Goal: Complete application form

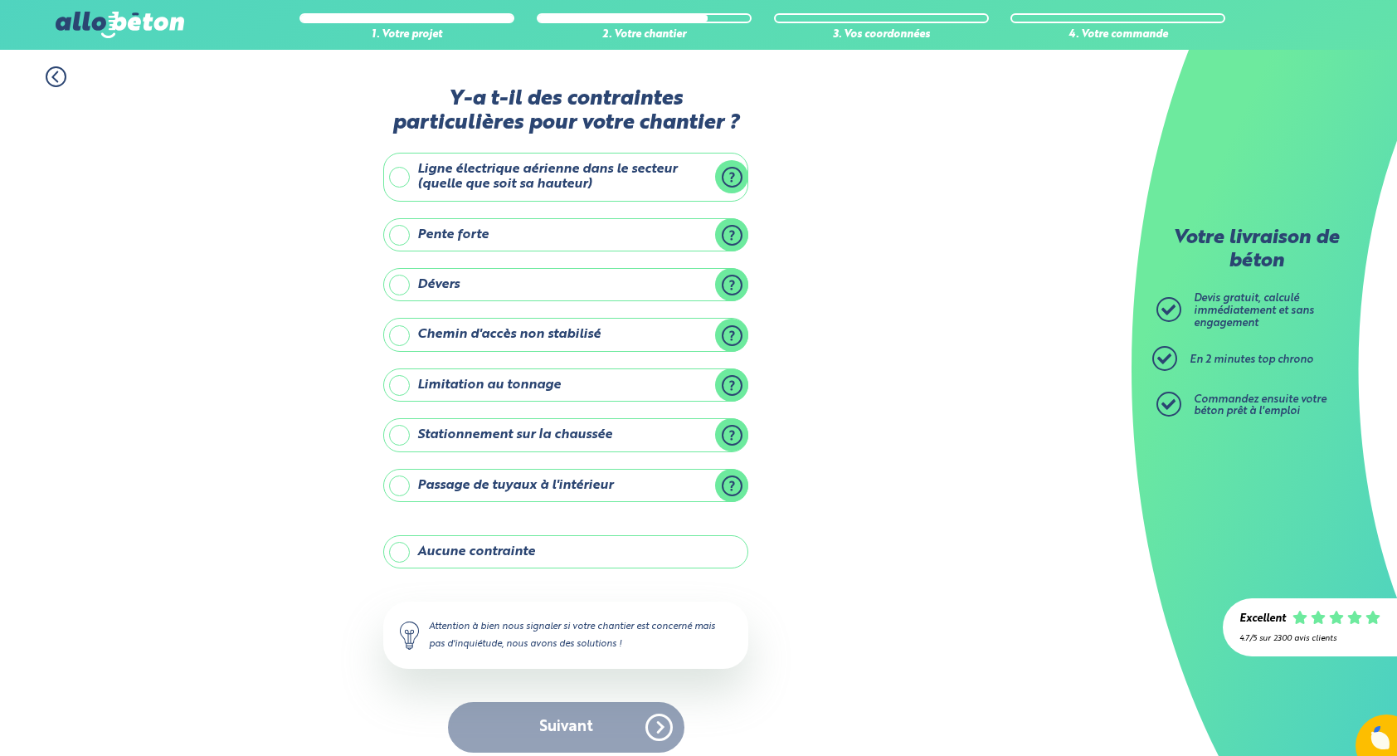
click at [476, 324] on label "Chemin d'accès non stabilisé" at bounding box center [565, 334] width 365 height 33
click at [0, 0] on input "Chemin d'accès non stabilisé" at bounding box center [0, 0] width 0 height 0
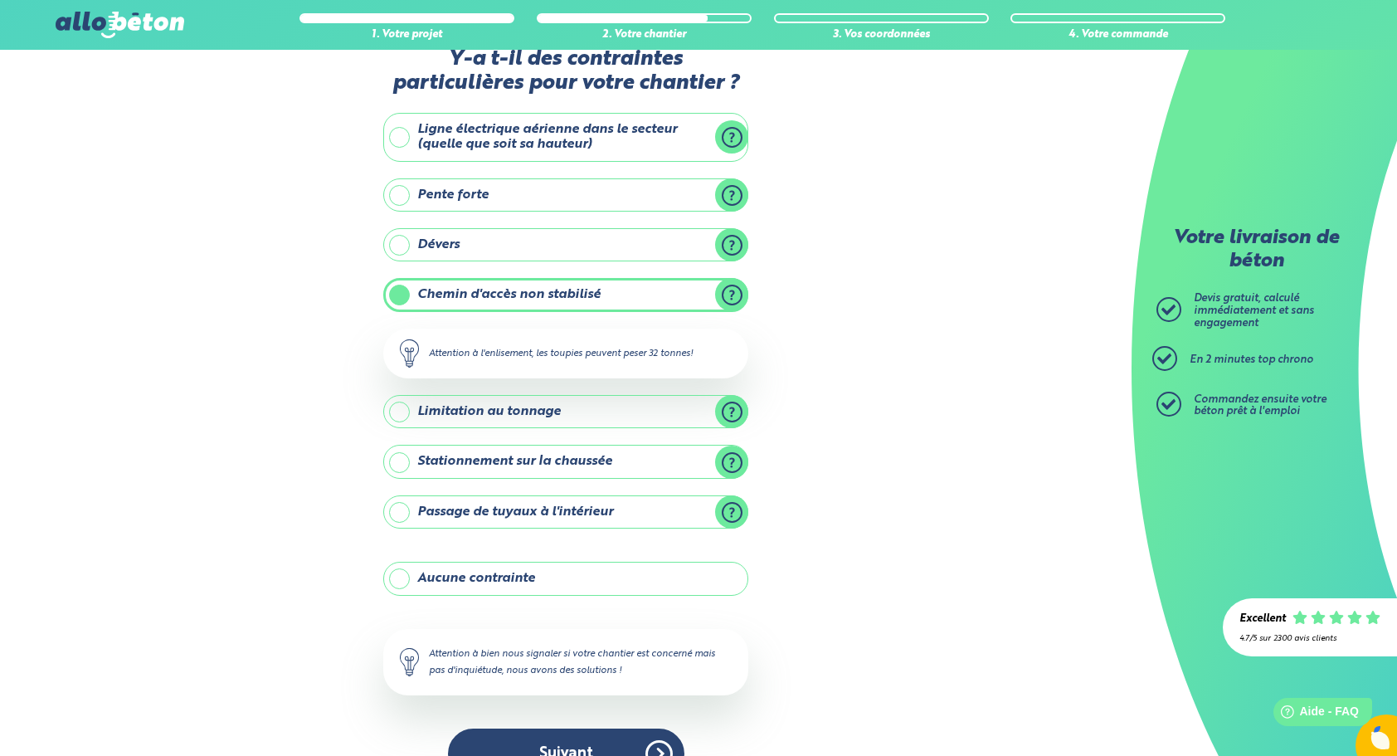
scroll to position [81, 0]
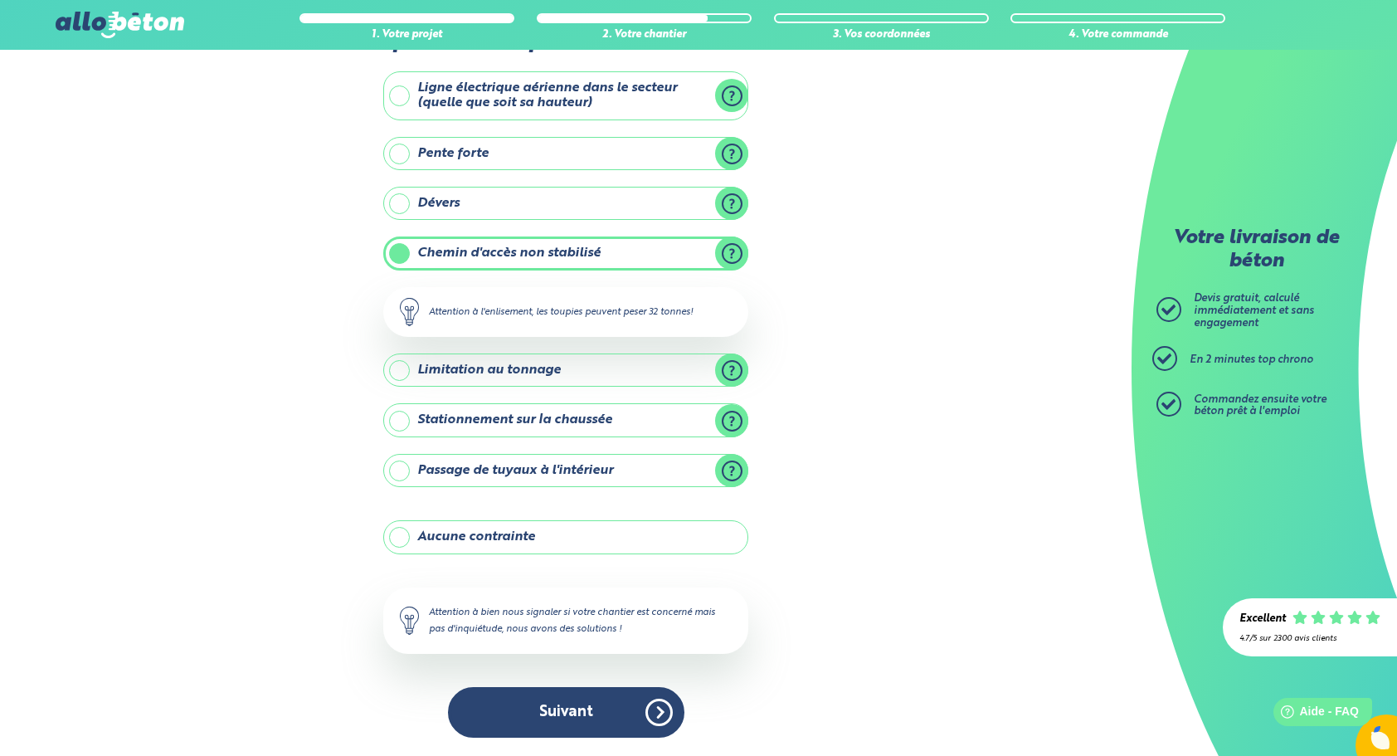
click at [633, 734] on div "Y-a t-il des contraintes particulières pour votre chantier ? Ligne électrique a…" at bounding box center [565, 380] width 365 height 748
click at [611, 717] on button "Suivant" at bounding box center [566, 712] width 236 height 51
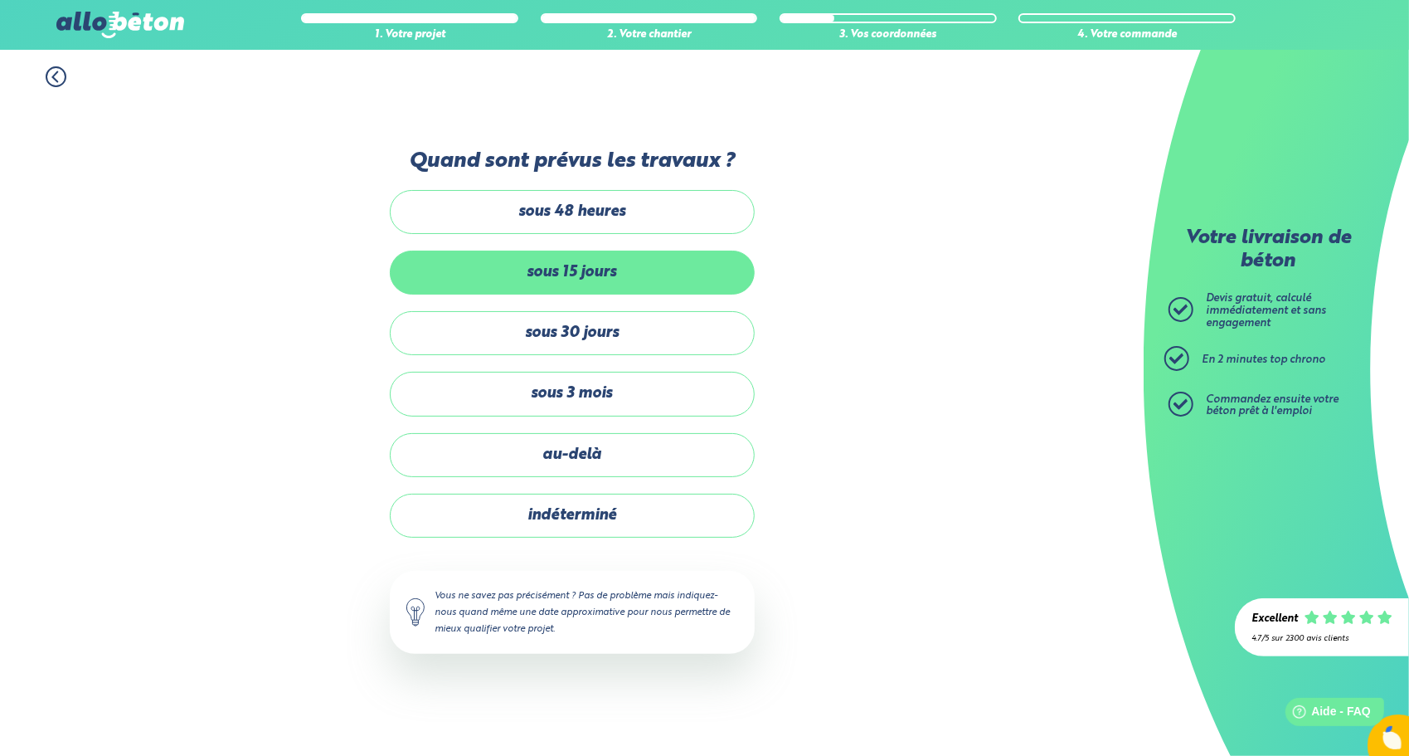
click at [610, 275] on label "sous 15 jours" at bounding box center [572, 272] width 365 height 44
click at [0, 0] on input "sous 15 jours" at bounding box center [0, 0] width 0 height 0
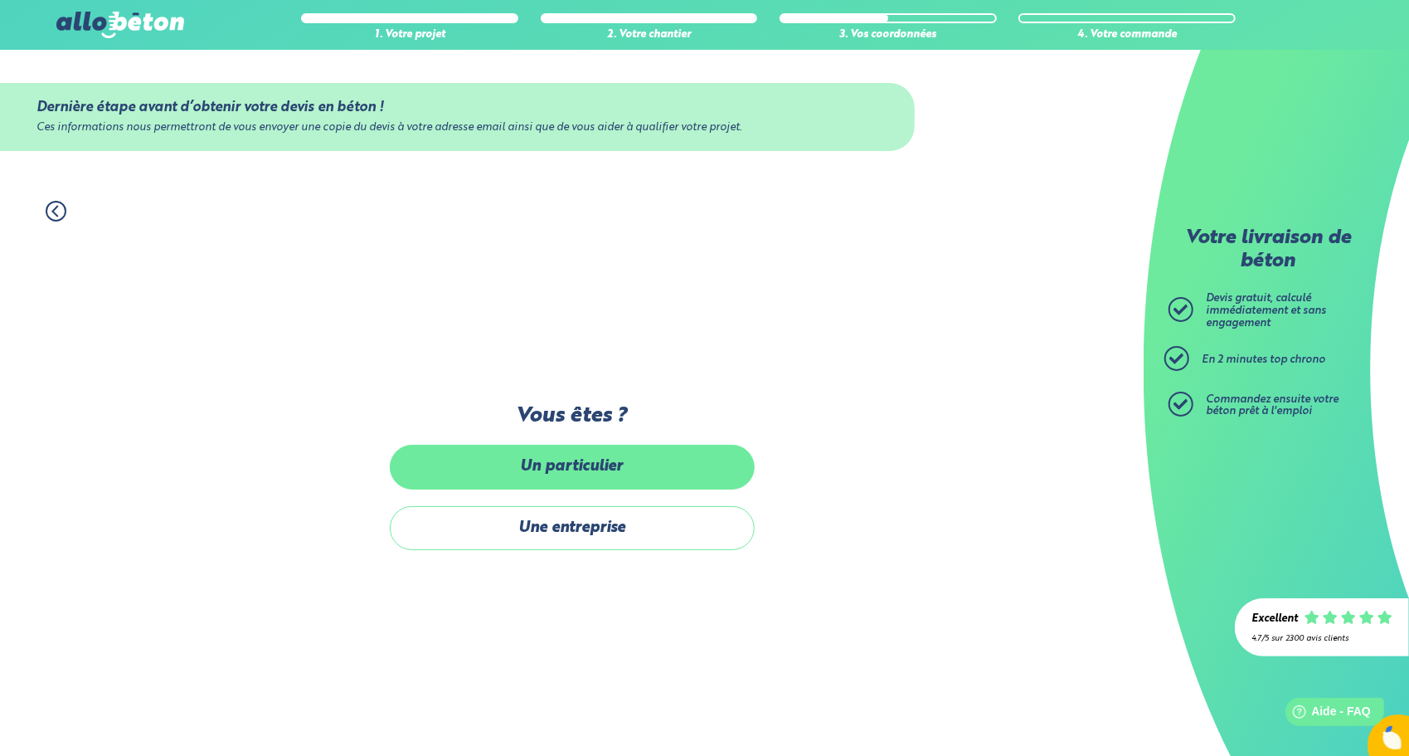
click at [648, 472] on label "Un particulier" at bounding box center [572, 467] width 365 height 44
click at [0, 0] on input "Un particulier" at bounding box center [0, 0] width 0 height 0
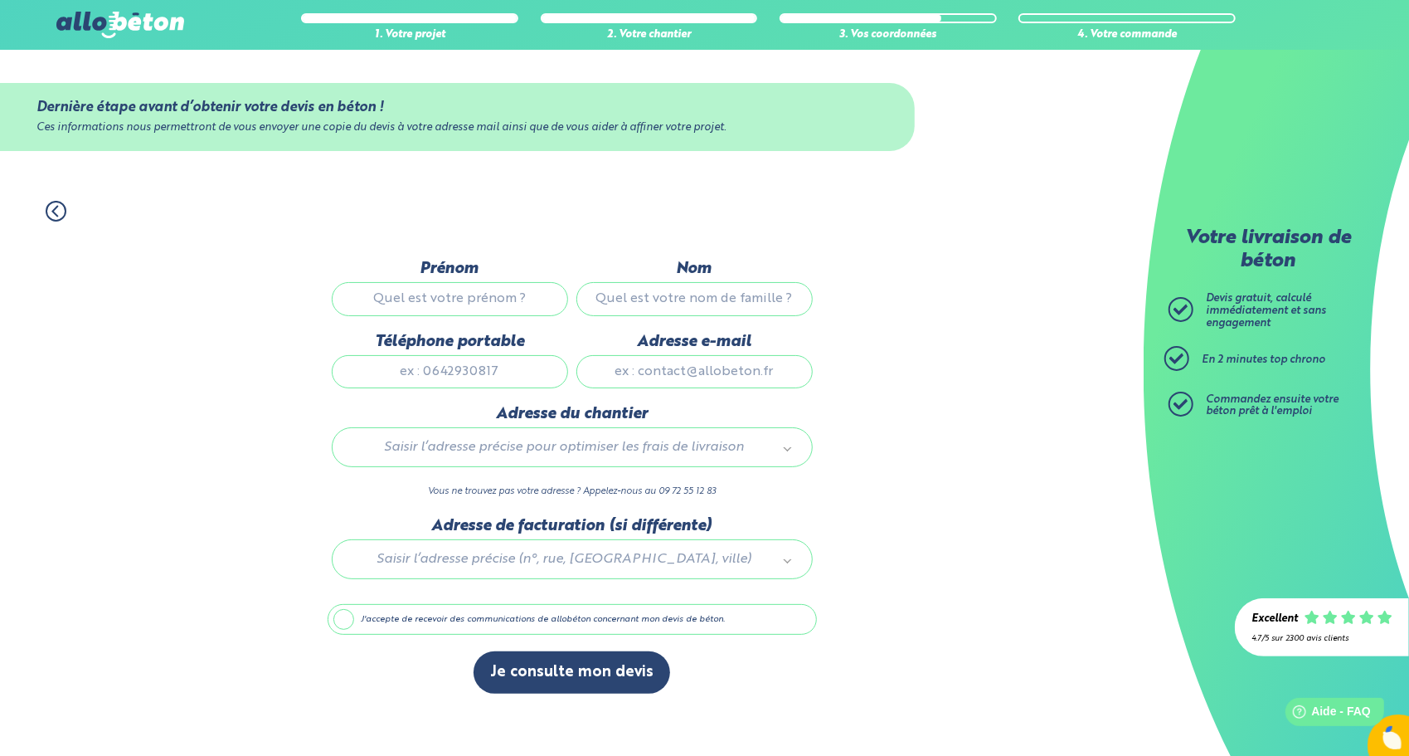
click at [491, 306] on input "Prénom" at bounding box center [450, 298] width 236 height 33
type input "Thibaut"
type input "Gaborit"
type input "0676066525"
type input "thibaut.gaborit@outlook.com"
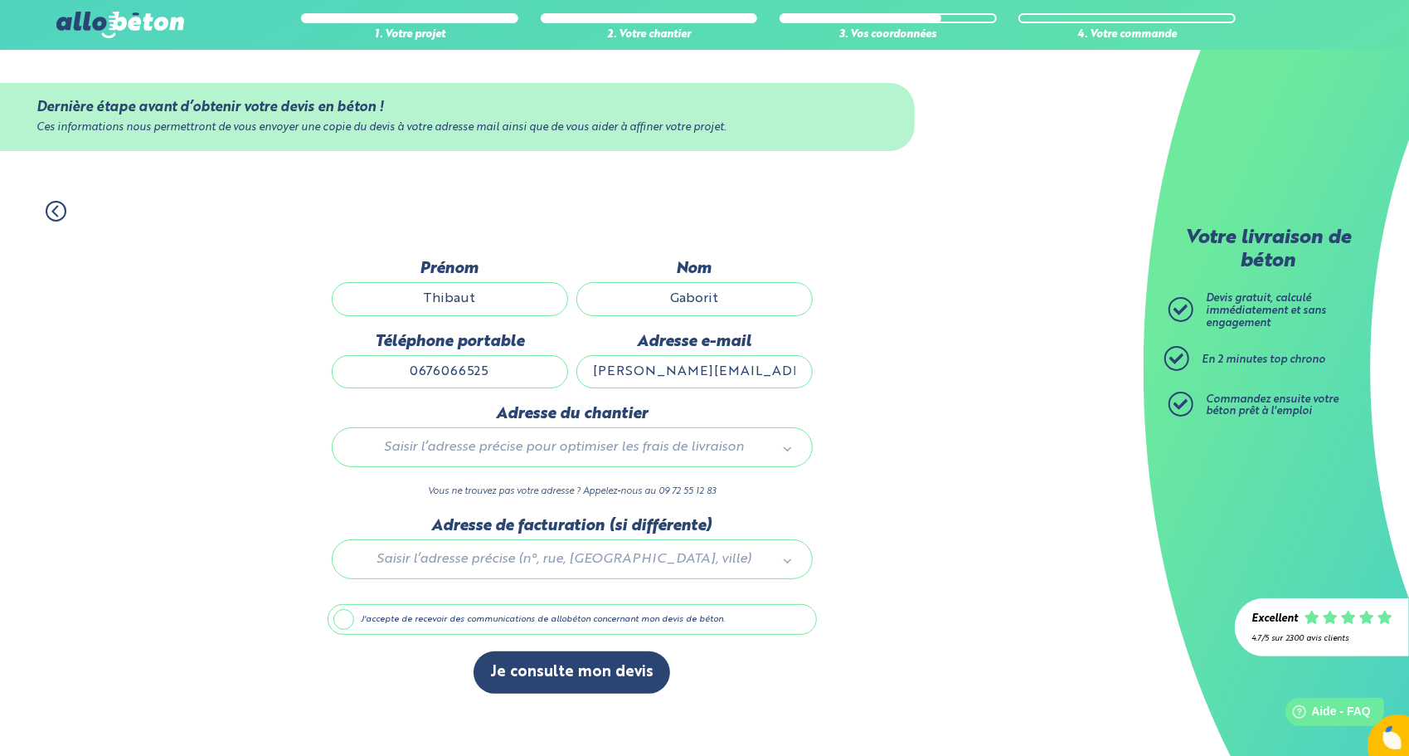
type input "10 La Haute Bourdelière"
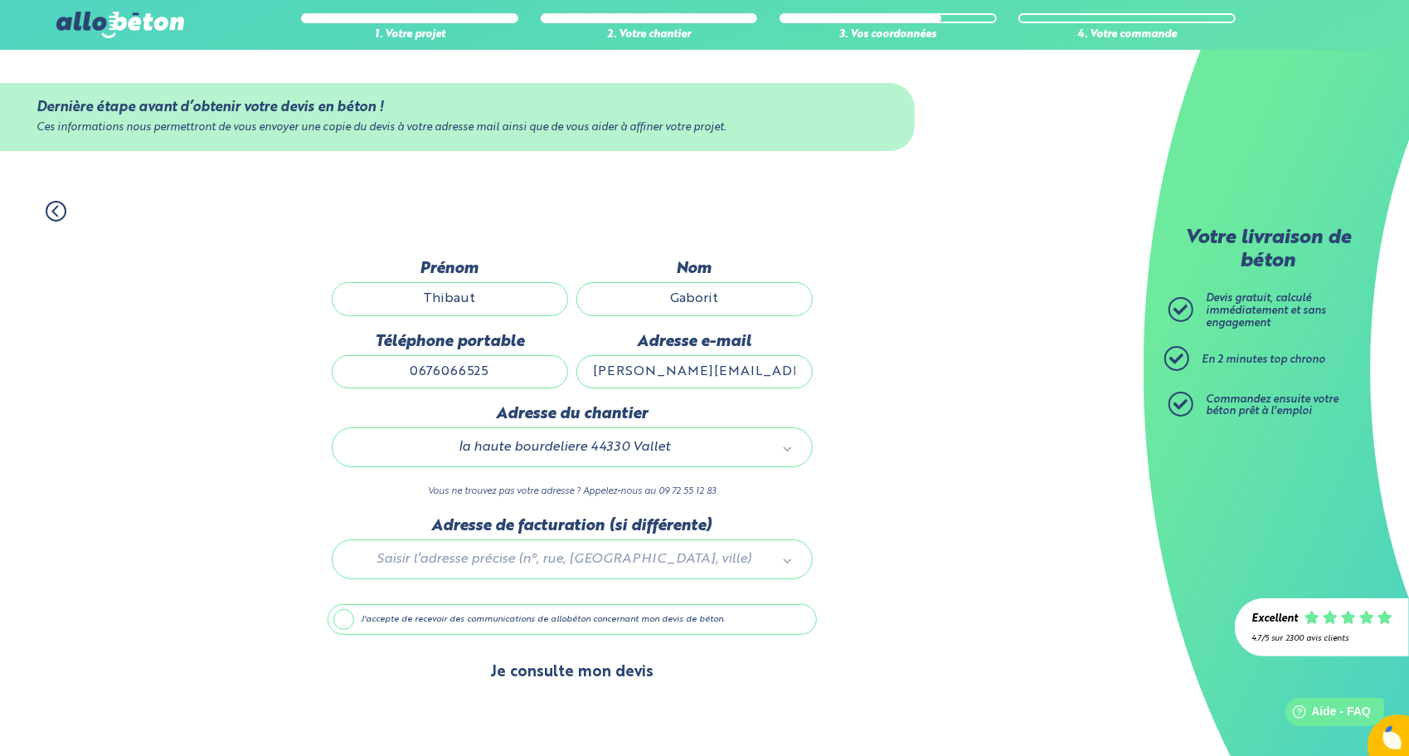
click at [597, 673] on button "Je consulte mon devis" at bounding box center [572, 672] width 197 height 42
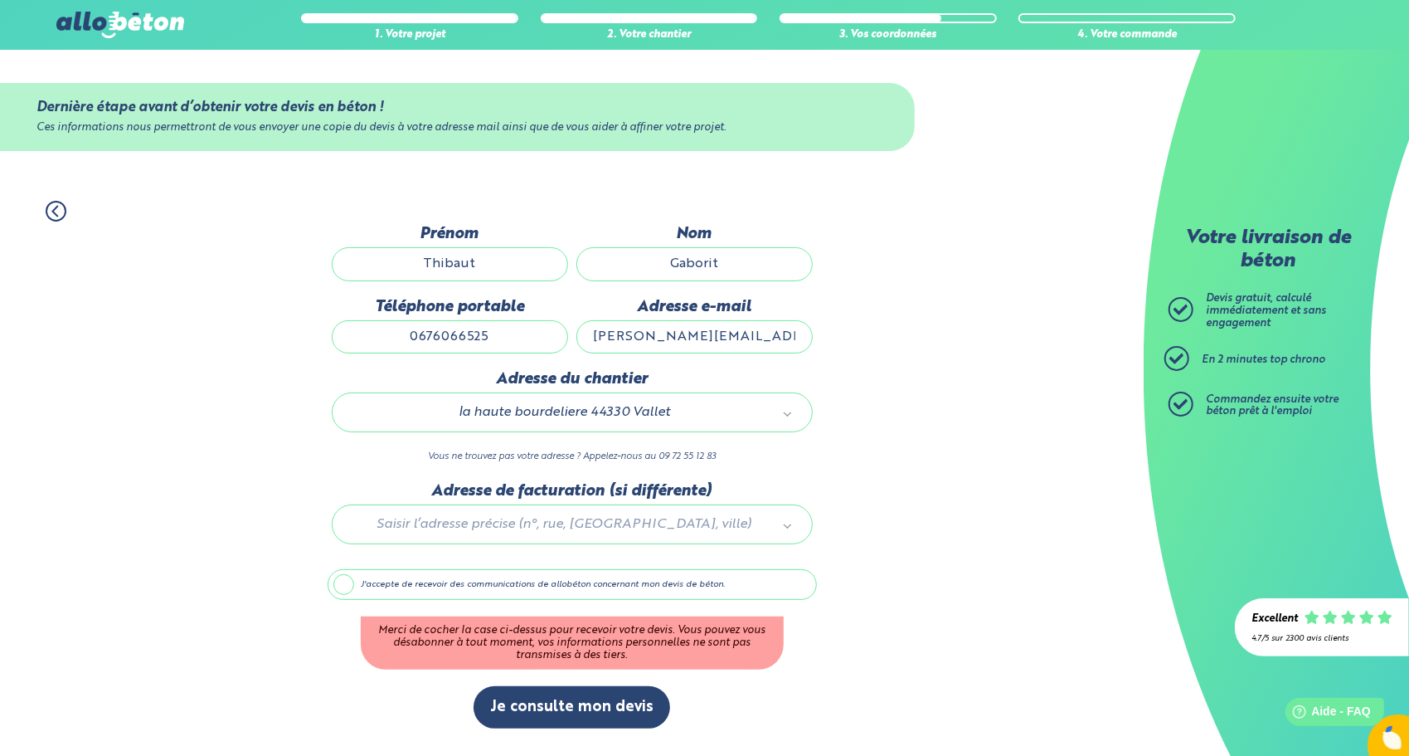
click at [342, 575] on label "J'accepte de recevoir des communications de allobéton concernant mon devis de b…" at bounding box center [572, 585] width 489 height 32
click at [0, 0] on input "J'accepte de recevoir des communications de allobéton concernant mon devis de b…" at bounding box center [0, 0] width 0 height 0
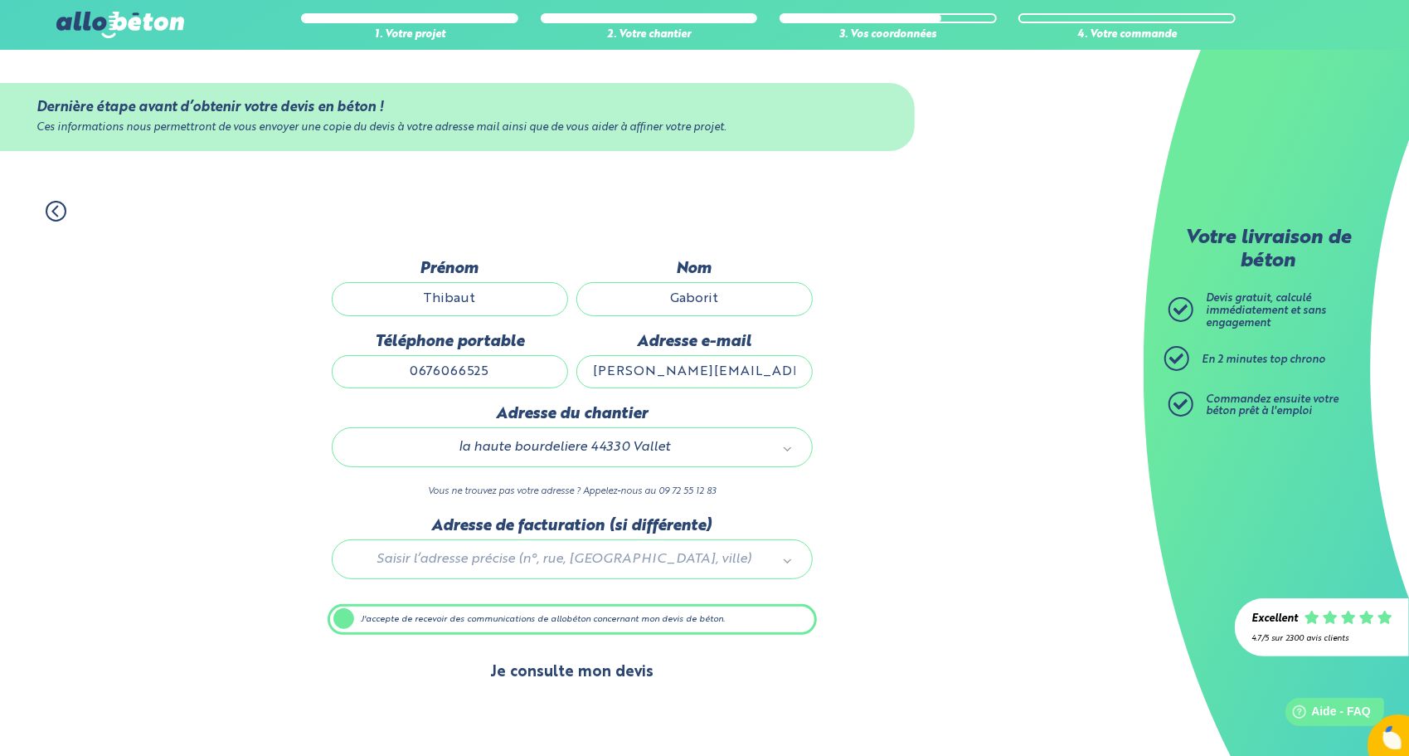
click at [586, 673] on button "Je consulte mon devis" at bounding box center [572, 672] width 197 height 42
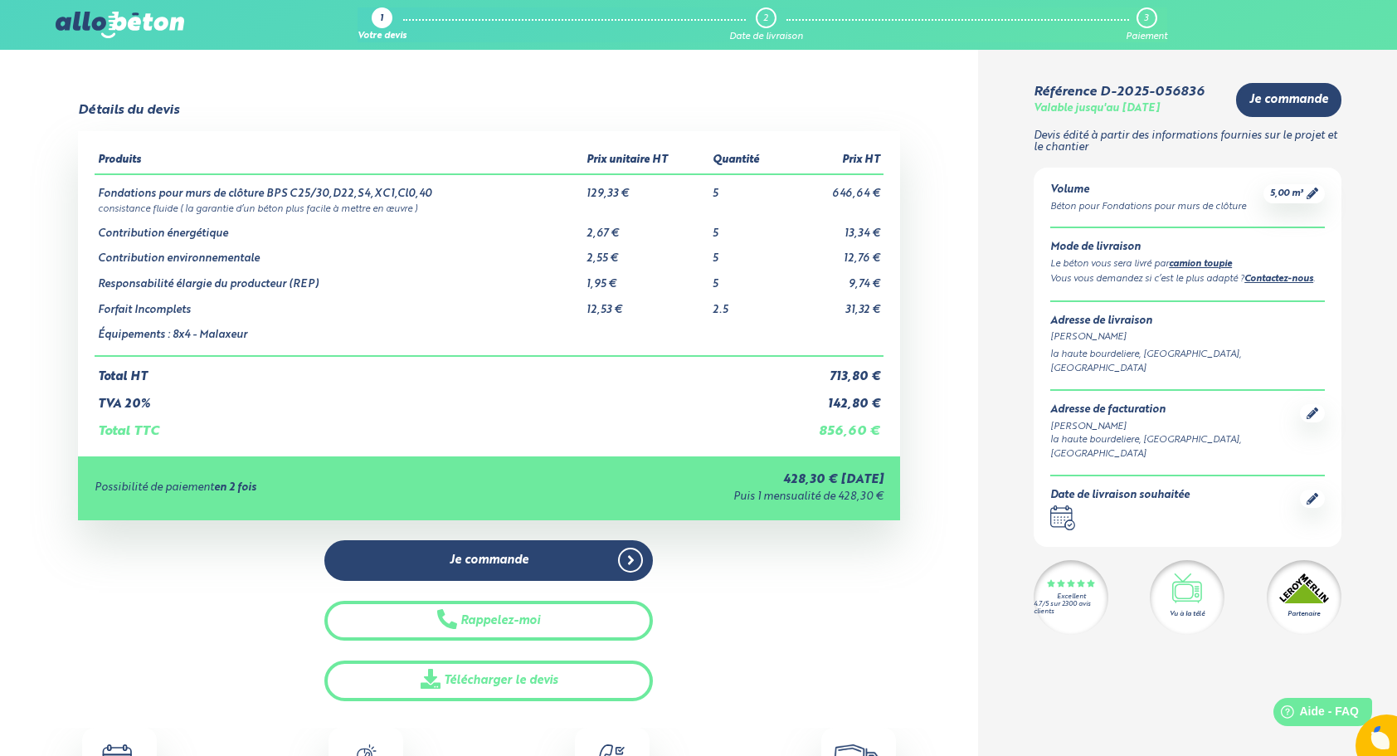
drag, startPoint x: 309, startPoint y: 202, endPoint x: 319, endPoint y: 207, distance: 11.9
click at [309, 202] on td "consistance fluide ( la garantie d’un béton plus facile à mettre en œuvre )" at bounding box center [489, 208] width 788 height 14
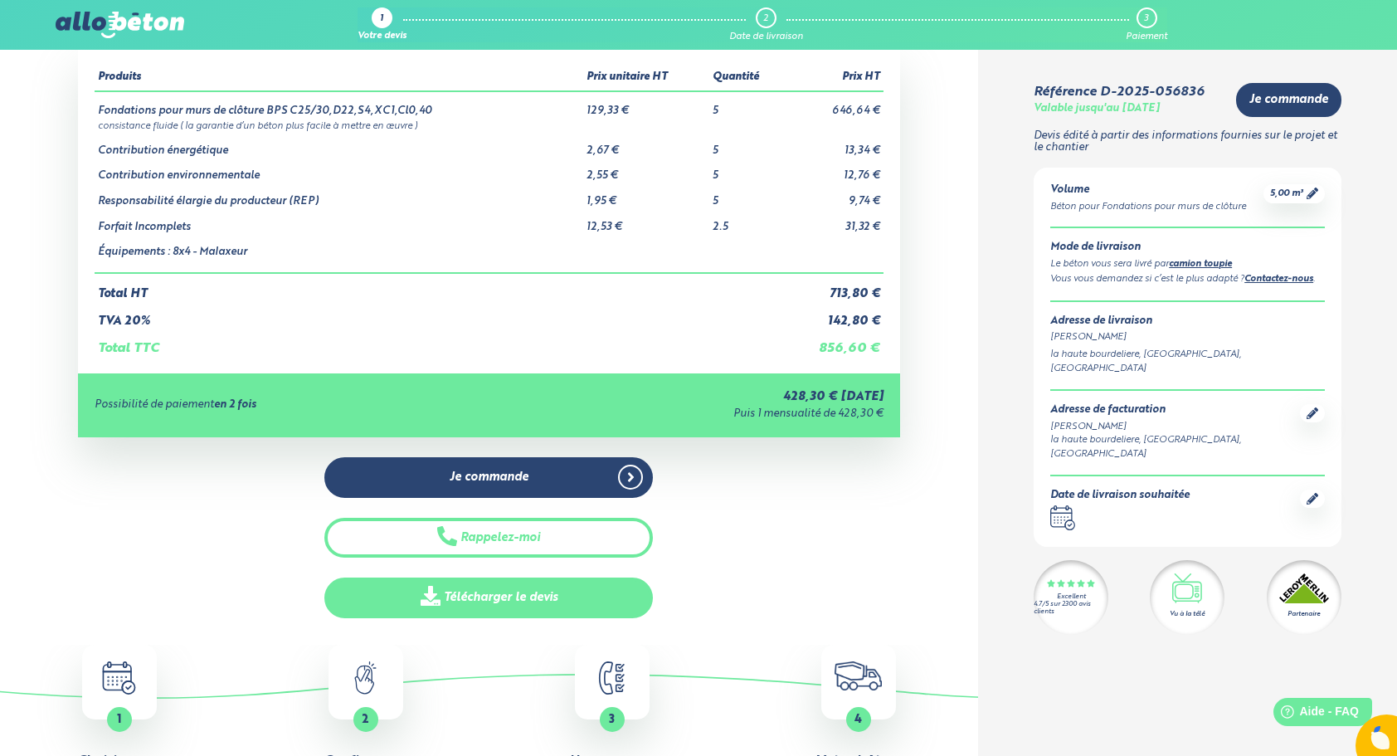
click at [500, 605] on link "Télécharger le devis" at bounding box center [488, 597] width 328 height 41
